Goal: Check status: Check status

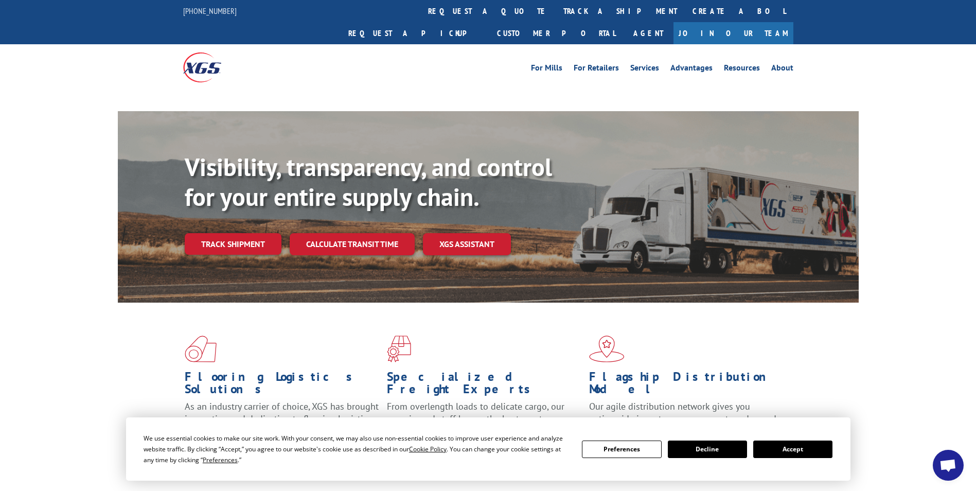
drag, startPoint x: 809, startPoint y: 453, endPoint x: 338, endPoint y: 234, distance: 518.5
click at [807, 453] on button "Accept" at bounding box center [792, 448] width 79 height 17
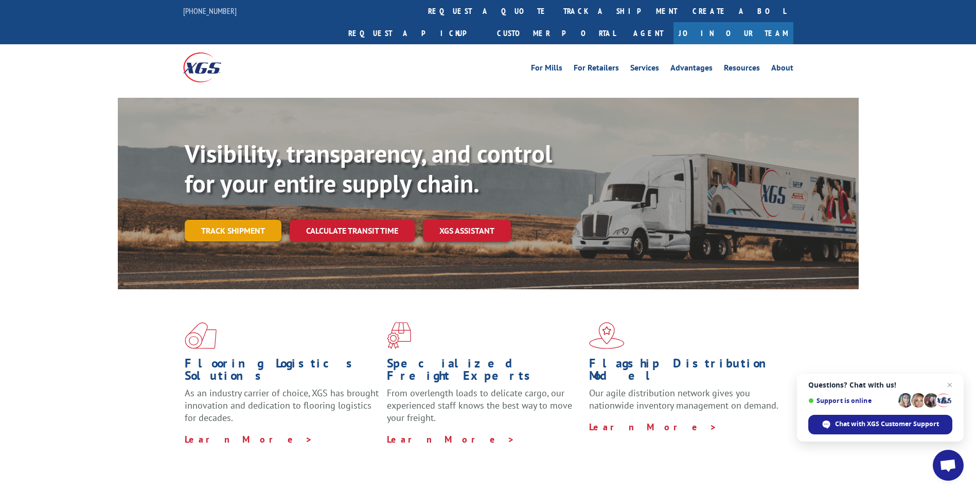
click at [253, 220] on link "Track shipment" at bounding box center [233, 231] width 97 height 22
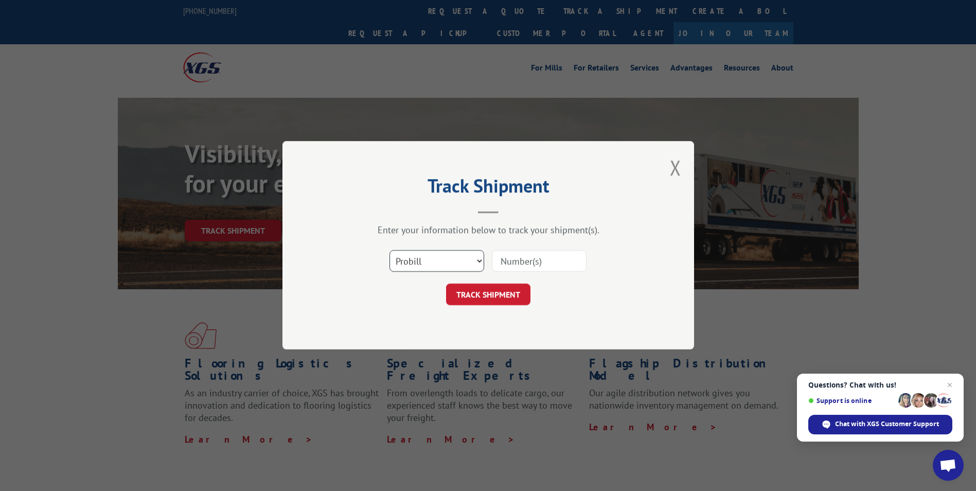
click at [425, 259] on select "Select category... Probill BOL PO" at bounding box center [436, 262] width 95 height 22
click at [389, 251] on select "Select category... Probill BOL PO" at bounding box center [436, 262] width 95 height 22
click at [513, 259] on input at bounding box center [539, 262] width 95 height 22
paste input "5509663"
type input "5509663"
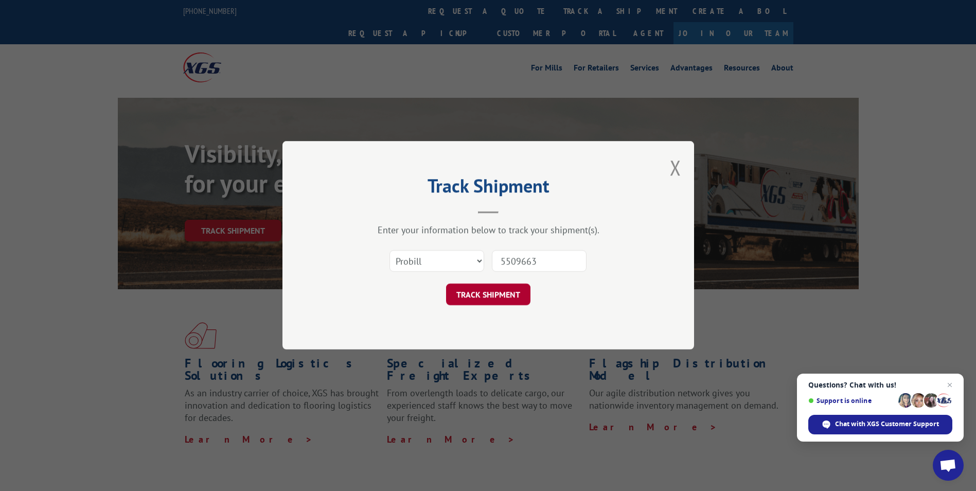
click at [500, 302] on button "TRACK SHIPMENT" at bounding box center [488, 295] width 84 height 22
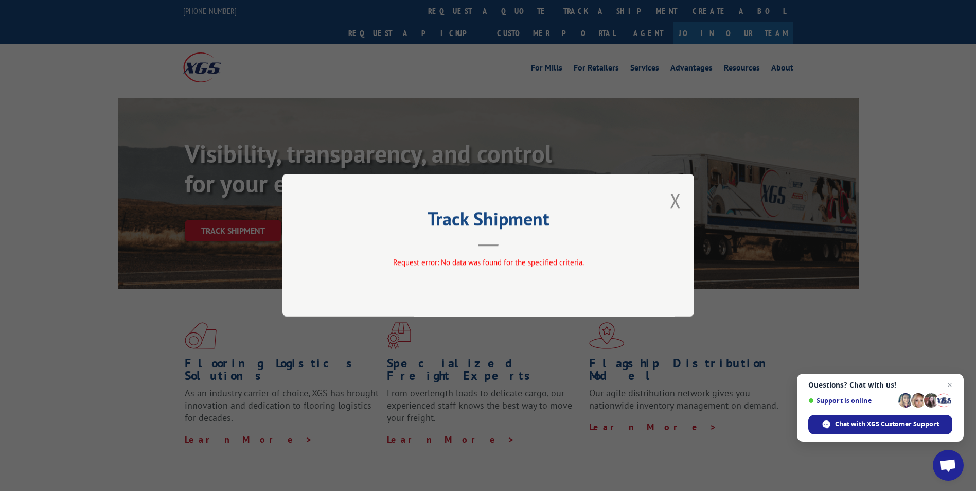
drag, startPoint x: 678, startPoint y: 201, endPoint x: 629, endPoint y: 204, distance: 49.5
click at [678, 200] on button "Close modal" at bounding box center [675, 200] width 11 height 27
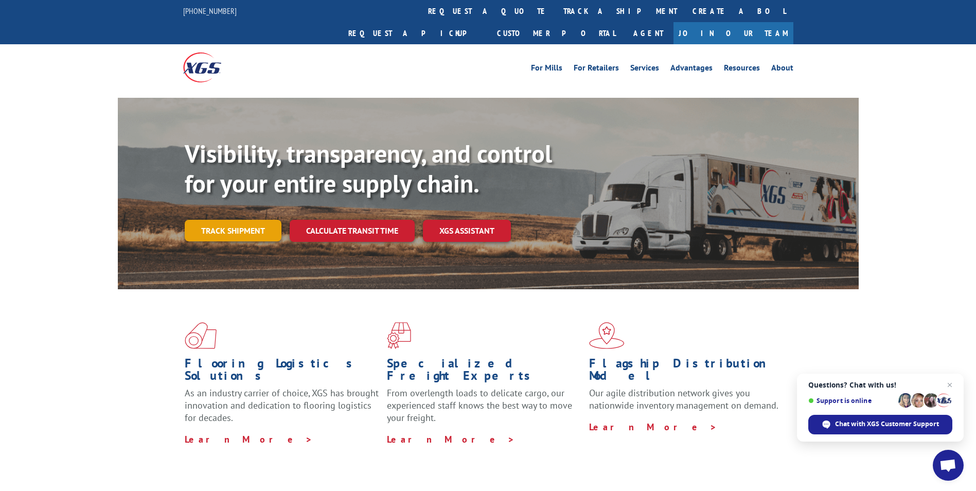
click at [189, 220] on link "Track shipment" at bounding box center [233, 231] width 97 height 22
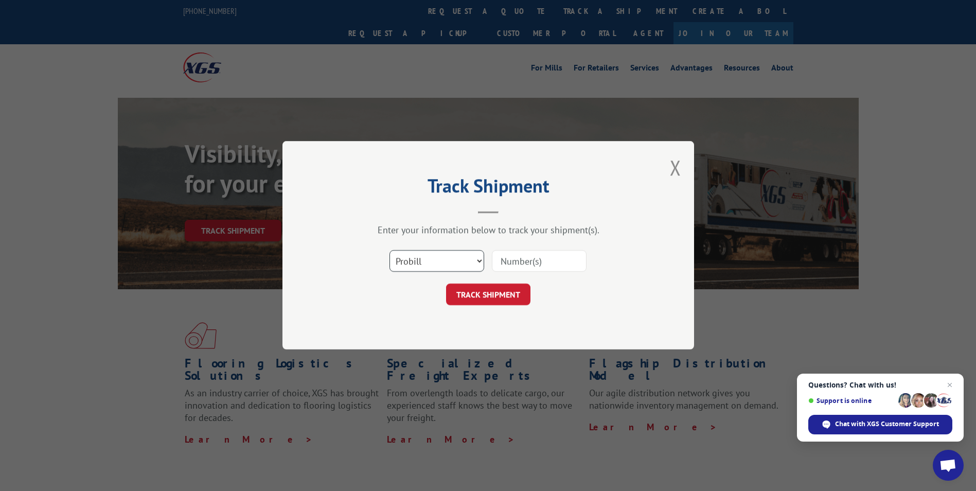
click at [400, 256] on select "Select category... Probill BOL PO" at bounding box center [436, 262] width 95 height 22
select select "bol"
click at [389, 251] on select "Select category... Probill BOL PO" at bounding box center [436, 262] width 95 height 22
click at [519, 268] on input at bounding box center [539, 262] width 95 height 22
paste input "5509663"
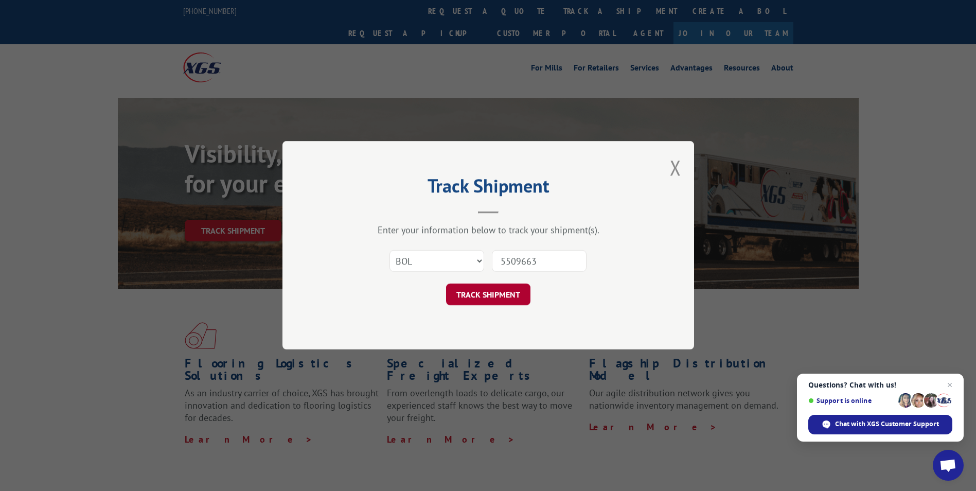
type input "5509663"
click at [495, 297] on button "TRACK SHIPMENT" at bounding box center [488, 295] width 84 height 22
